Goal: Transaction & Acquisition: Purchase product/service

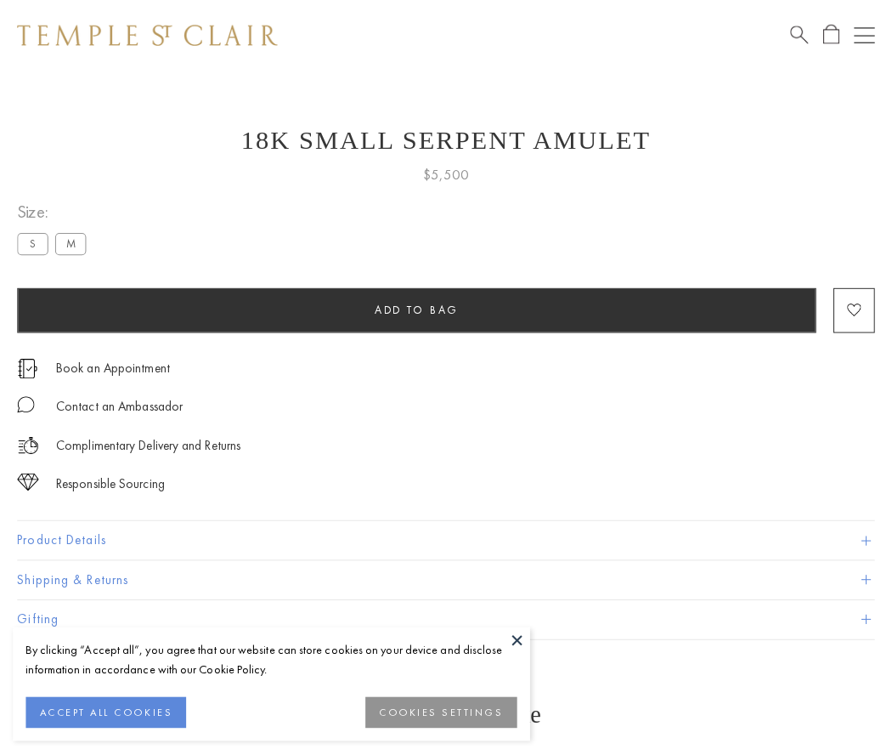
scroll to position [68, 0]
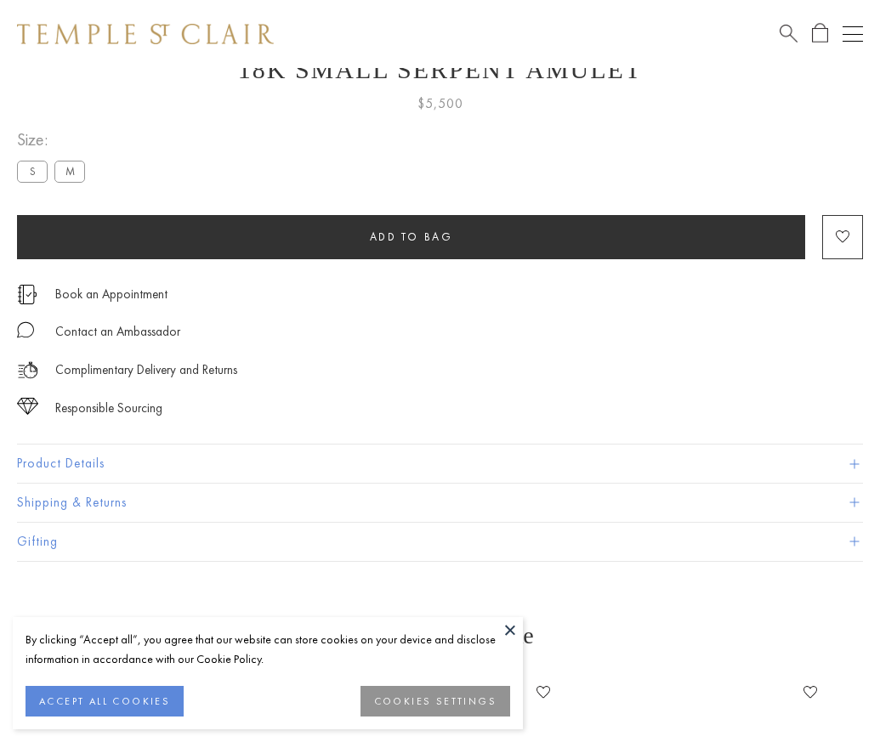
click at [410, 236] on span "Add to bag" at bounding box center [411, 236] width 83 height 14
